Goal: Task Accomplishment & Management: Complete application form

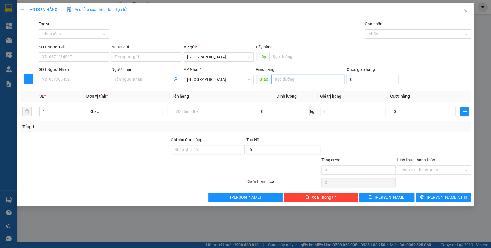
click at [295, 79] on input "text" at bounding box center [307, 79] width 73 height 9
type input "B"
type input "BỒNG SƠN"
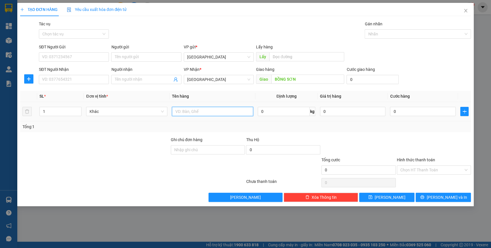
click at [185, 110] on input "text" at bounding box center [212, 111] width 81 height 9
type input "THÙNG"
click at [191, 146] on input "Ghi chú đơn hàng" at bounding box center [208, 149] width 74 height 9
type input "o"
type input "ô"
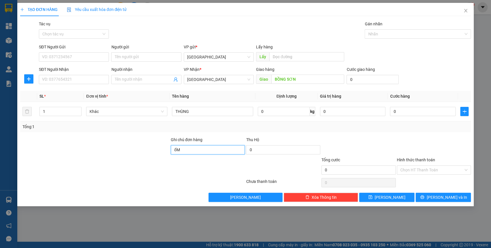
type input "ố"
type input "o"
type input "ô"
type input "Ốm Nhỏ 0352812049"
click at [367, 76] on input "0" at bounding box center [372, 79] width 52 height 9
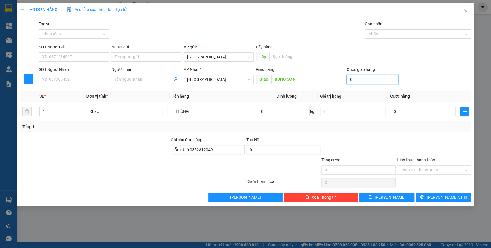
type input "3"
type input "30"
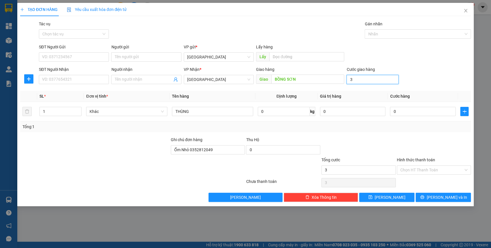
type input "30"
type input "300"
type input "3.000"
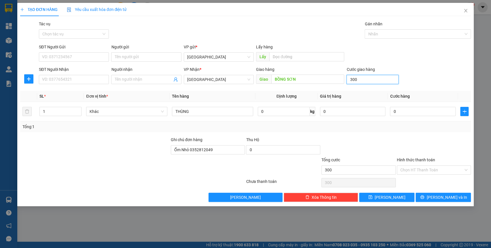
type input "3.000"
type input "30.000"
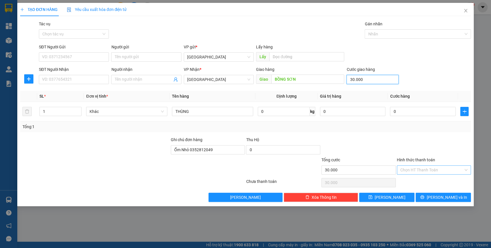
type input "30.000"
click at [424, 168] on input "Hình thức thanh toán" at bounding box center [431, 170] width 63 height 9
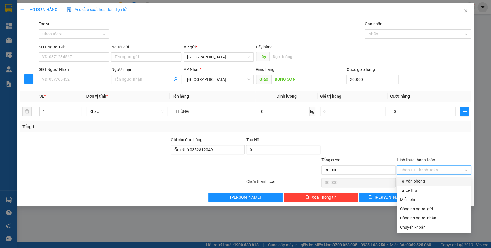
click at [418, 183] on div "Tại văn phòng" at bounding box center [433, 181] width 67 height 6
type input "0"
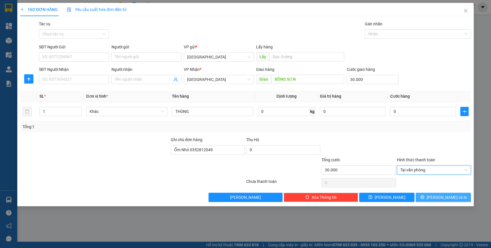
click at [430, 198] on button "[PERSON_NAME] và In" at bounding box center [442, 197] width 55 height 9
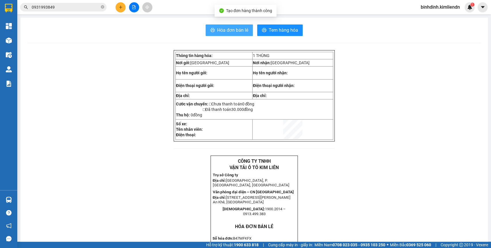
click at [232, 30] on span "Hóa đơn bán lẻ" at bounding box center [232, 29] width 31 height 7
